Goal: Transaction & Acquisition: Book appointment/travel/reservation

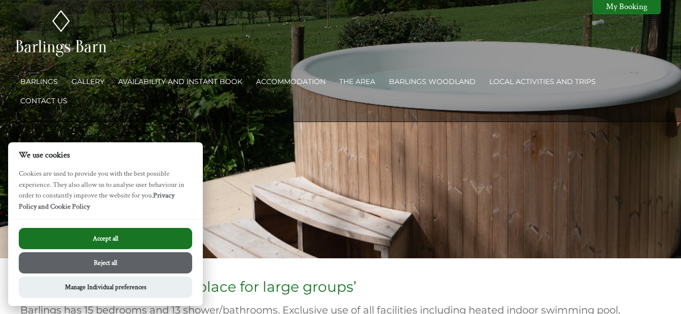
click at [140, 235] on button "Accept all" at bounding box center [105, 238] width 173 height 21
checkbox input "true"
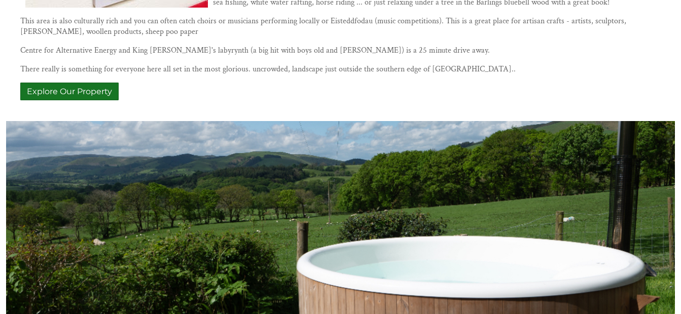
scroll to position [597, 0]
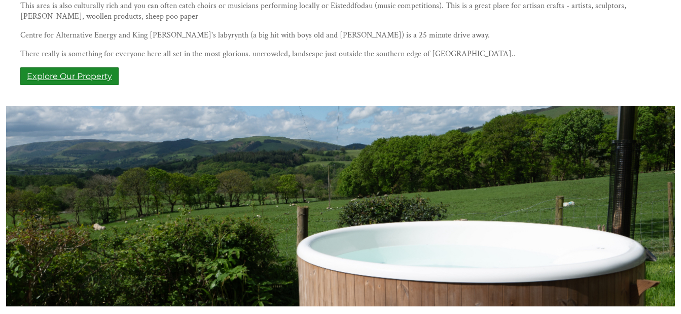
click at [81, 67] on link "Explore Our Property" at bounding box center [69, 76] width 98 height 18
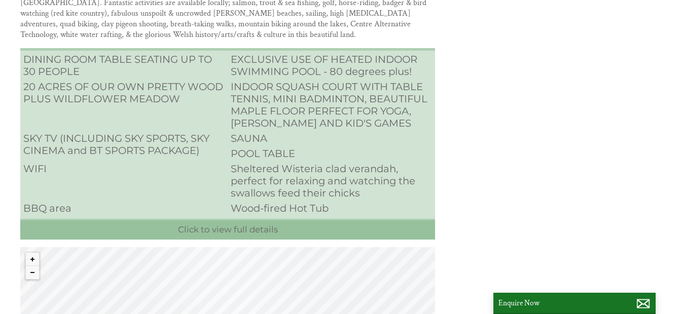
scroll to position [215, 0]
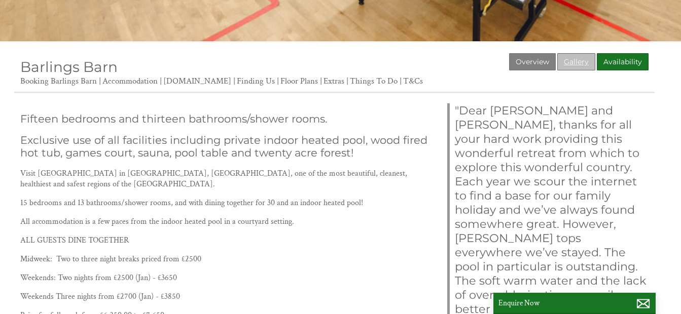
click at [574, 61] on link "Gallery" at bounding box center [576, 61] width 38 height 17
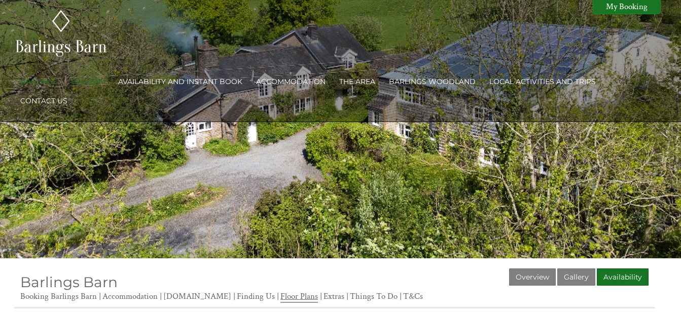
click at [294, 293] on link "Floor Plans" at bounding box center [298, 297] width 37 height 12
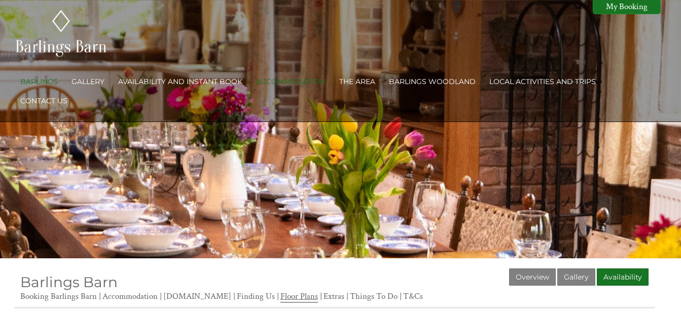
click at [301, 293] on link "Floor Plans" at bounding box center [298, 297] width 37 height 12
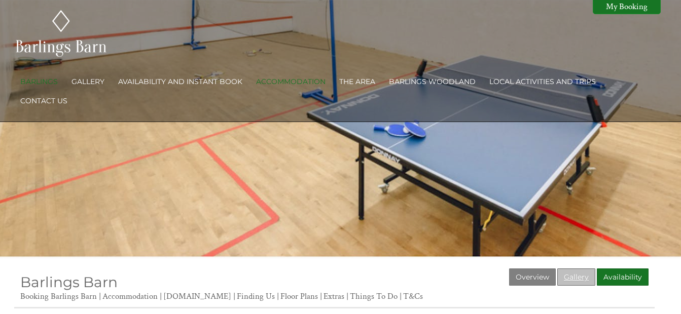
click at [578, 273] on link "Gallery" at bounding box center [576, 277] width 38 height 17
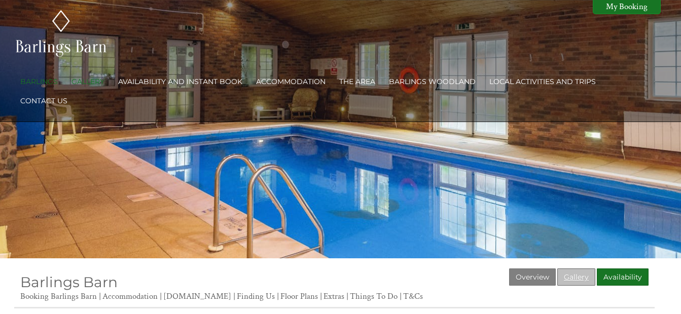
click at [579, 276] on link "Gallery" at bounding box center [576, 277] width 38 height 17
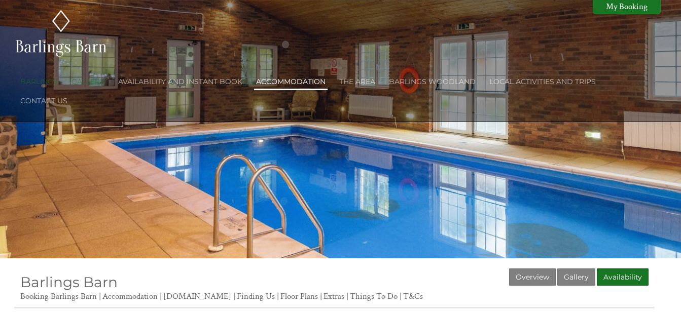
click at [286, 80] on link "Accommodation" at bounding box center [290, 81] width 69 height 9
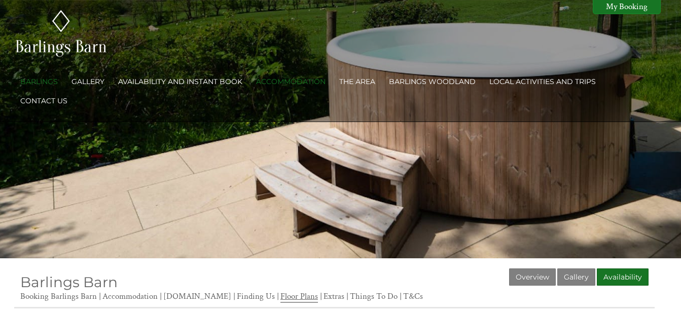
click at [285, 294] on link "Floor Plans" at bounding box center [298, 297] width 37 height 12
click at [285, 294] on link "Floor Plans" at bounding box center [298, 296] width 37 height 11
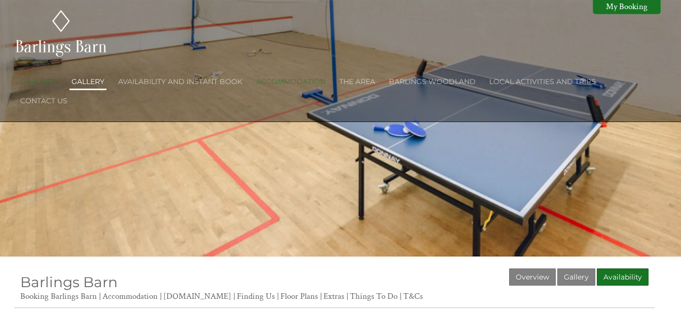
click at [93, 86] on link "Gallery" at bounding box center [87, 81] width 33 height 9
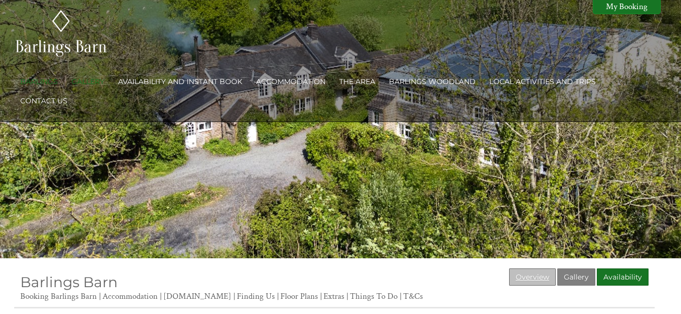
click at [535, 275] on link "Overview" at bounding box center [532, 277] width 47 height 17
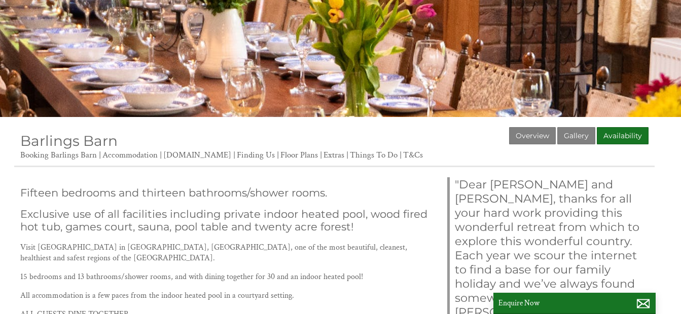
scroll to position [152, 0]
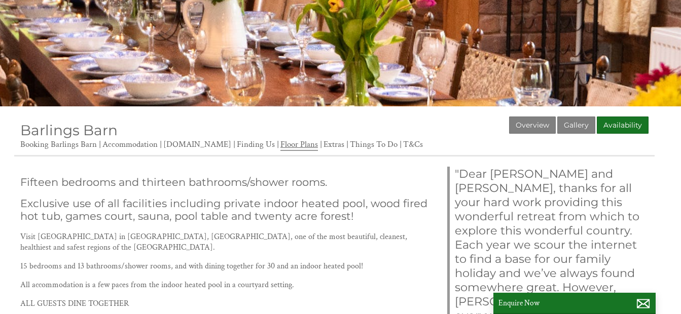
click at [285, 142] on link "Floor Plans" at bounding box center [298, 145] width 37 height 12
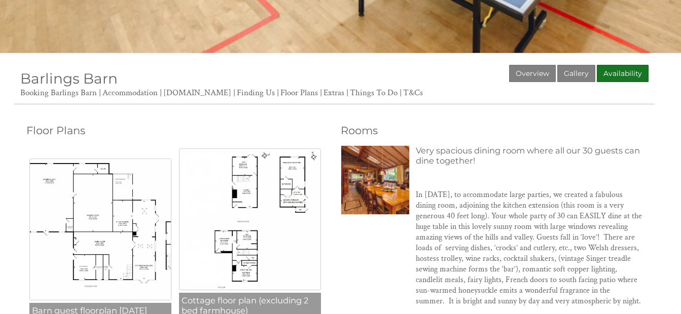
scroll to position [253, 0]
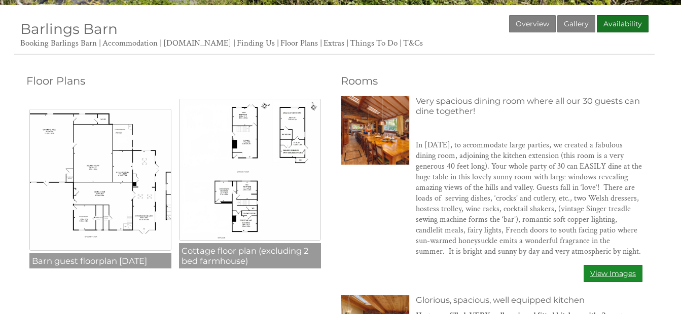
click at [606, 270] on link "View Images" at bounding box center [612, 273] width 59 height 17
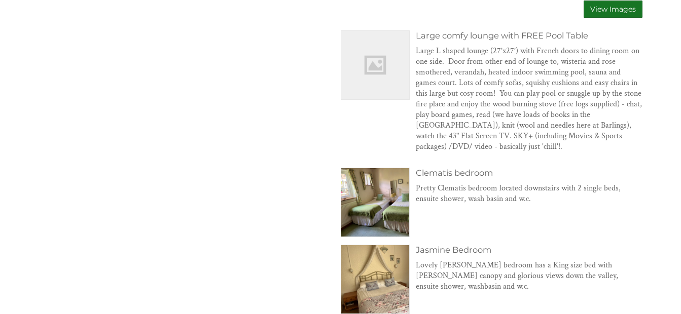
scroll to position [760, 0]
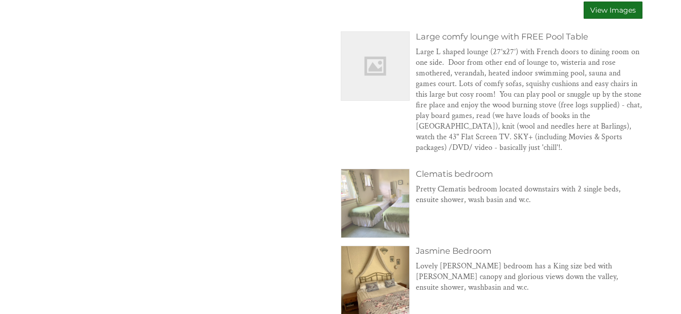
click at [380, 193] on img at bounding box center [375, 203] width 68 height 68
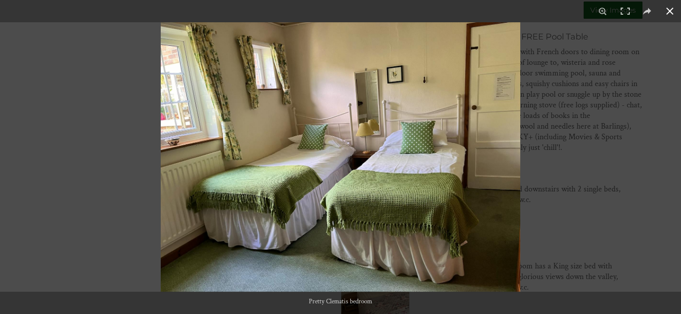
click at [666, 9] on button at bounding box center [669, 11] width 22 height 22
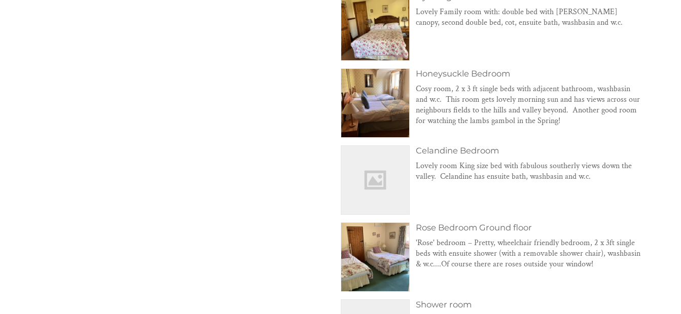
scroll to position [1115, 0]
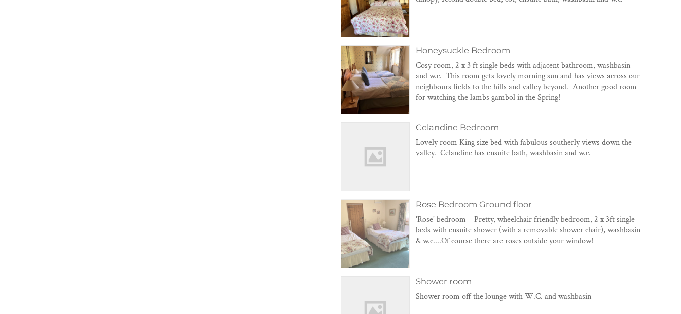
click at [375, 237] on img at bounding box center [375, 234] width 68 height 68
